Goal: Check status: Check status

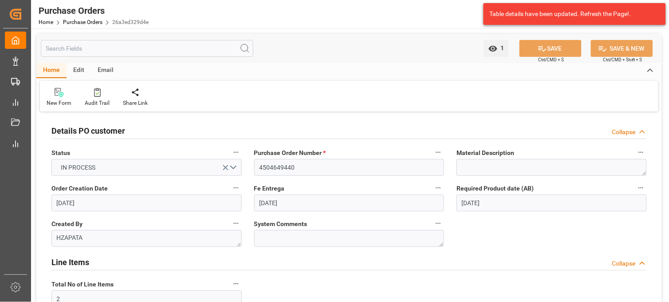
scroll to position [394, 0]
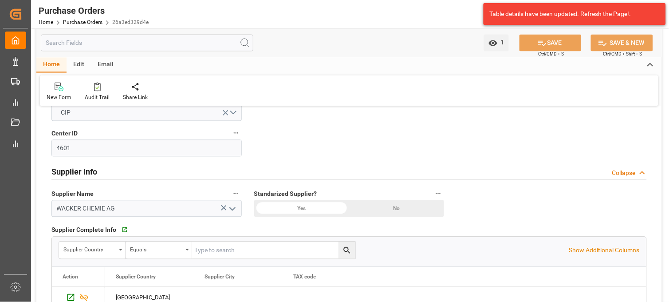
click at [86, 26] on div "Home Purchase Orders 26a3ed329d4e" at bounding box center [94, 21] width 110 height 9
click at [84, 21] on link "Purchase Orders" at bounding box center [82, 22] width 39 height 6
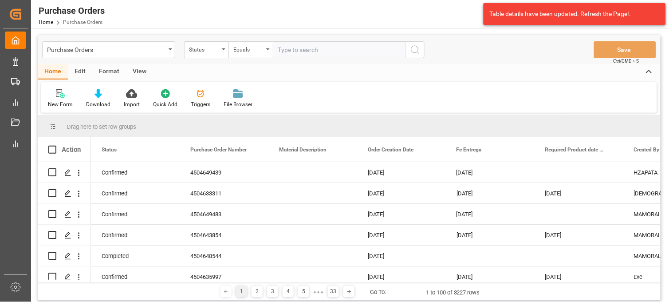
click at [219, 54] on div "Status" at bounding box center [206, 49] width 44 height 17
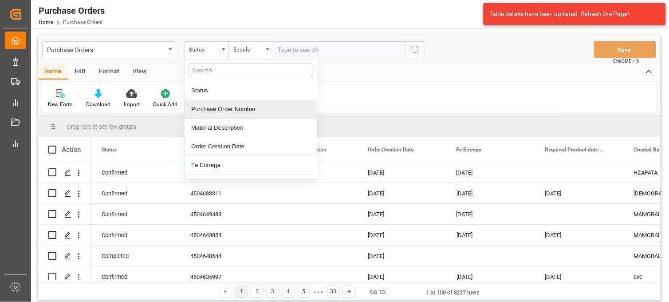
click at [226, 109] on div "Purchase Order Number" at bounding box center [251, 109] width 132 height 19
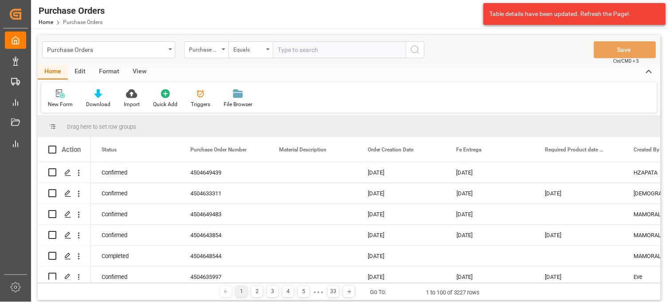
click at [305, 50] on input "text" at bounding box center [339, 49] width 133 height 17
paste input "4504632276"
type input "4504632276"
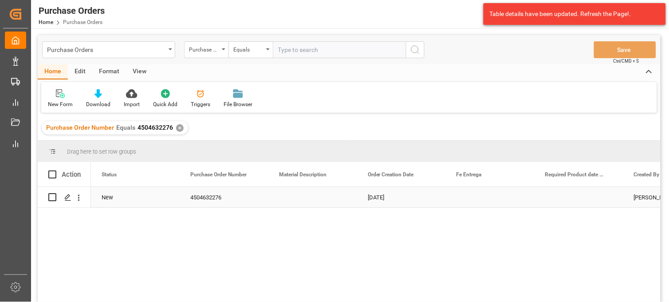
click at [291, 201] on div "Press SPACE to select this row." at bounding box center [312, 197] width 89 height 20
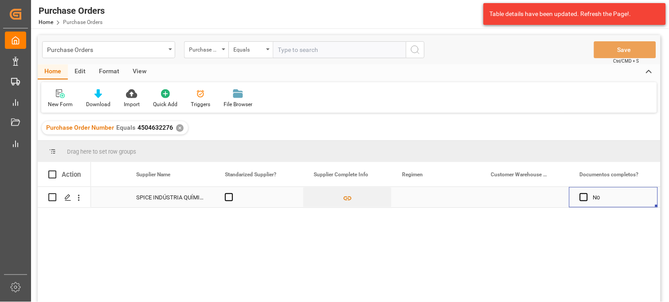
scroll to position [0, 1296]
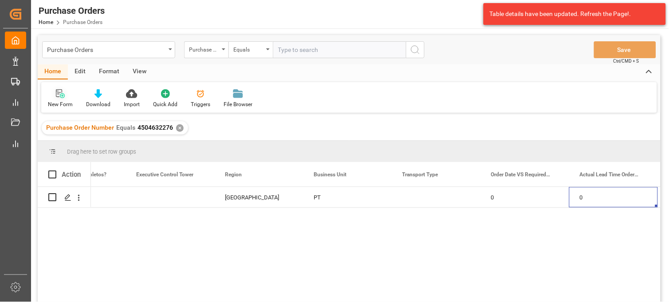
click at [68, 98] on div "New Form" at bounding box center [60, 99] width 38 height 20
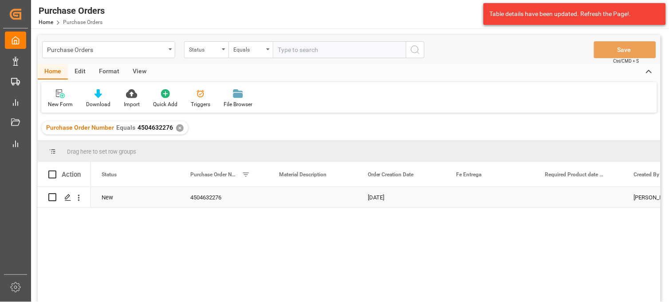
click at [53, 196] on input "Press Space to toggle row selection (unchecked)" at bounding box center [52, 197] width 8 height 8
checkbox input "true"
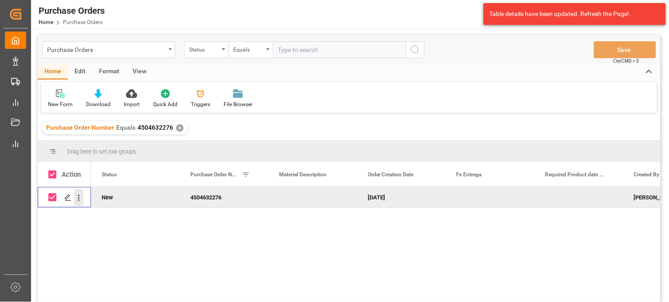
click at [77, 201] on icon "open menu" at bounding box center [78, 197] width 9 height 9
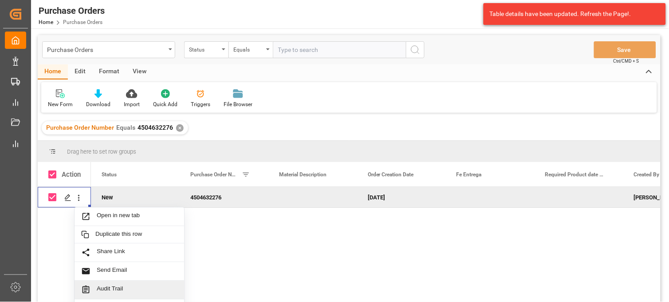
click at [116, 290] on span "Audit Trail" at bounding box center [137, 289] width 81 height 9
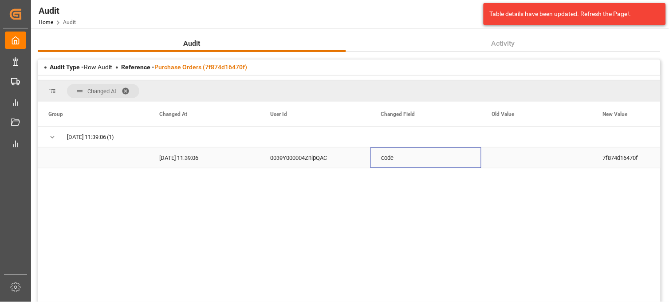
click at [380, 158] on div "code" at bounding box center [425, 157] width 111 height 20
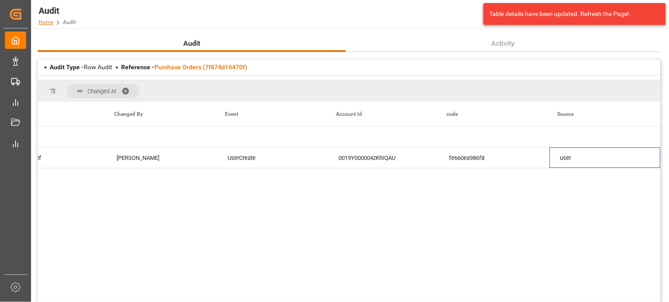
click at [48, 22] on link "Home" at bounding box center [46, 22] width 15 height 6
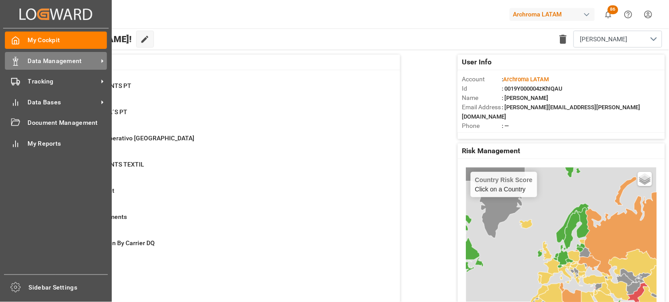
click at [50, 58] on span "Data Management" at bounding box center [63, 60] width 70 height 9
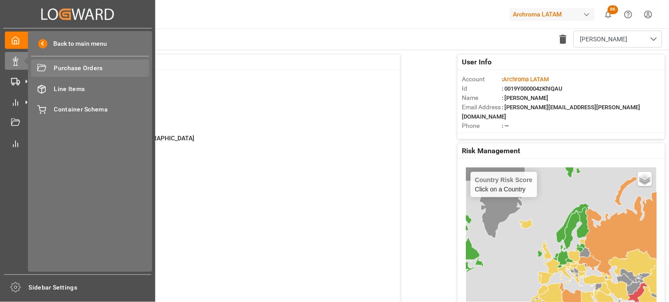
click at [68, 72] on span "Purchase Orders" at bounding box center [101, 67] width 95 height 9
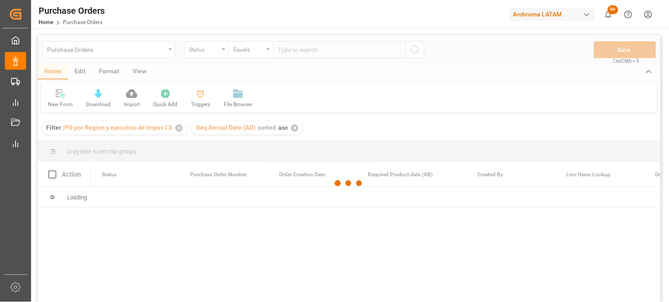
click at [224, 57] on div at bounding box center [349, 183] width 623 height 296
click at [224, 52] on div at bounding box center [349, 183] width 623 height 296
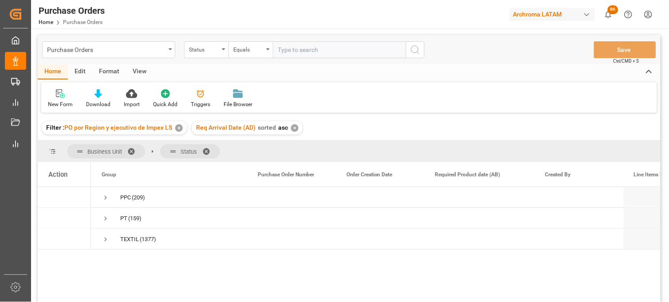
click at [224, 52] on div "Status" at bounding box center [206, 49] width 44 height 17
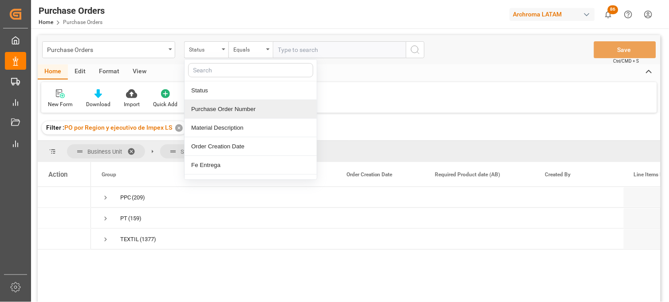
click at [222, 113] on div "Purchase Order Number" at bounding box center [251, 109] width 132 height 19
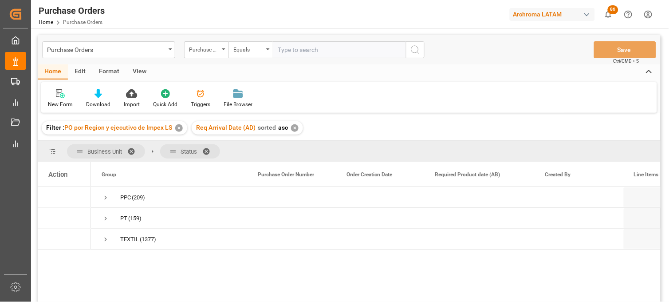
click at [287, 43] on input "text" at bounding box center [339, 49] width 133 height 17
paste input "4504632276"
type input "4504632276"
click at [104, 200] on span "Press SPACE to select this row." at bounding box center [106, 197] width 8 height 8
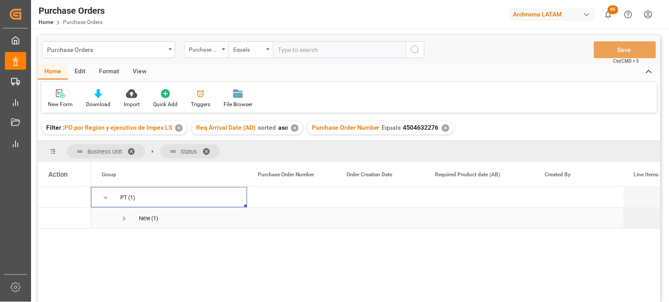
click at [125, 218] on span "Press SPACE to select this row." at bounding box center [124, 218] width 8 height 8
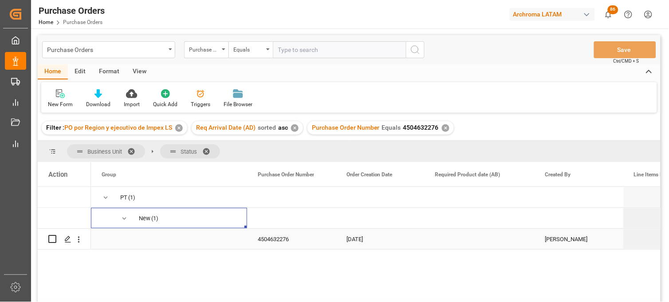
click at [256, 241] on div "4504632276" at bounding box center [291, 238] width 89 height 20
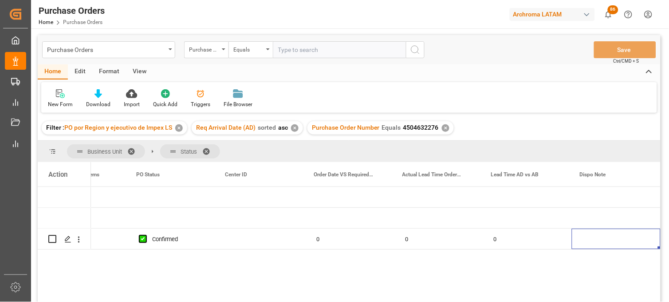
click at [443, 128] on div "✕" at bounding box center [446, 128] width 8 height 8
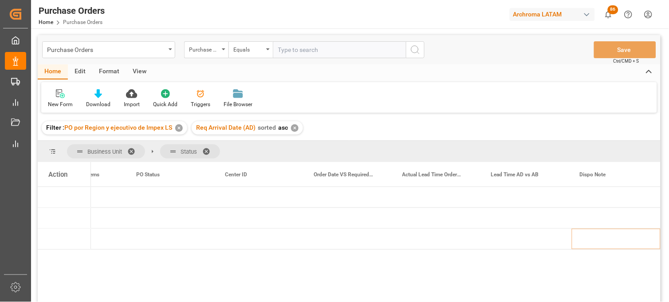
click at [287, 50] on input "text" at bounding box center [339, 49] width 133 height 17
paste input ",4504629395"
type input "4504629395"
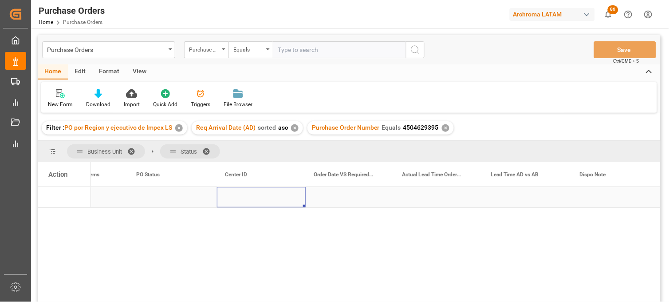
click at [250, 193] on div "Press SPACE to select this row." at bounding box center [261, 197] width 89 height 20
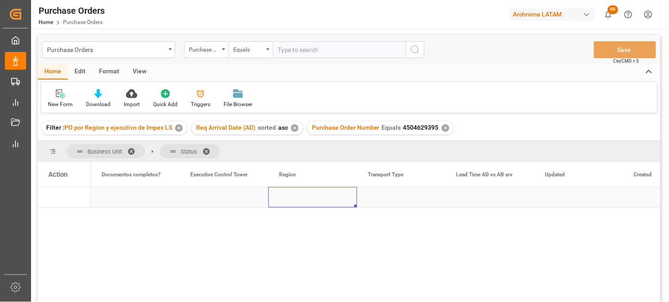
scroll to position [0, 710]
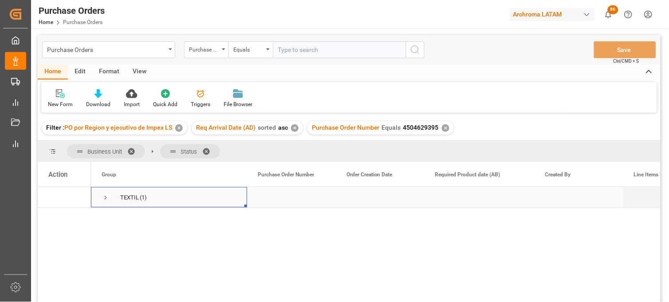
click at [103, 197] on span "Press SPACE to select this row." at bounding box center [106, 197] width 8 height 8
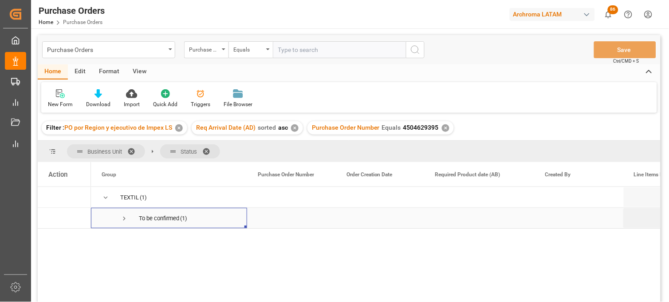
click at [116, 220] on span "To be confirmed (1)" at bounding box center [169, 218] width 135 height 20
click at [124, 220] on span "Press SPACE to select this row." at bounding box center [124, 218] width 8 height 8
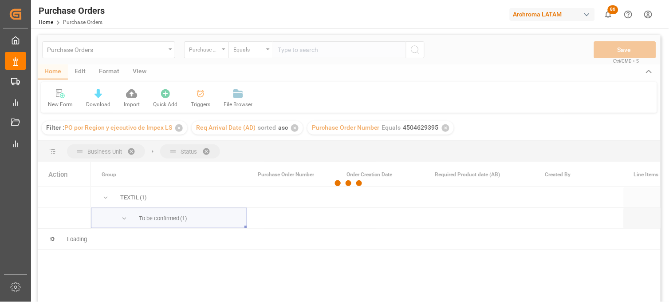
click at [124, 220] on div at bounding box center [349, 183] width 623 height 296
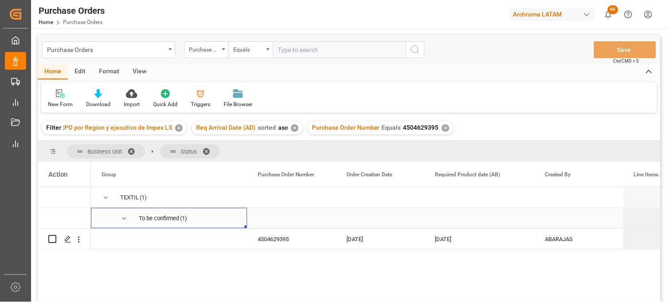
click at [124, 220] on span "Press SPACE to select this row." at bounding box center [124, 218] width 8 height 8
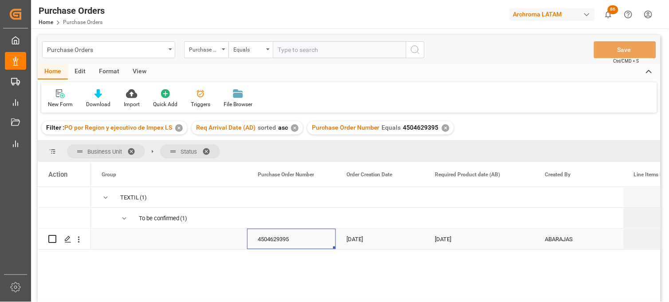
click at [260, 241] on div "4504629395" at bounding box center [291, 238] width 89 height 20
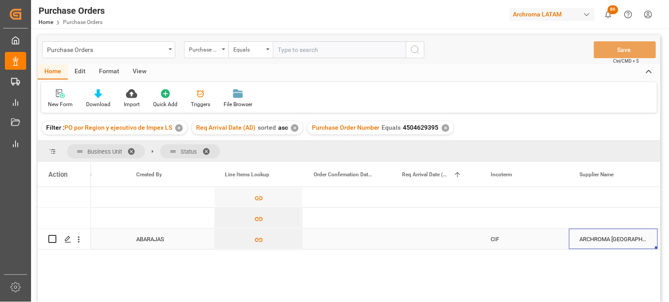
scroll to position [0, 498]
